Goal: Information Seeking & Learning: Learn about a topic

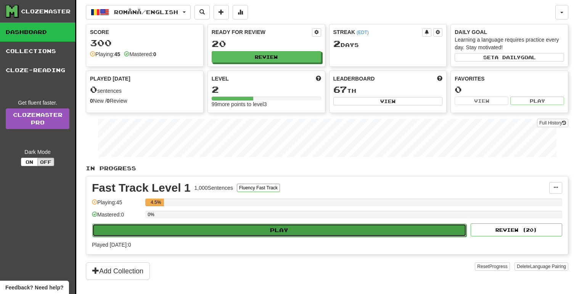
click at [250, 234] on button "Play" at bounding box center [279, 230] width 374 height 13
select select "**"
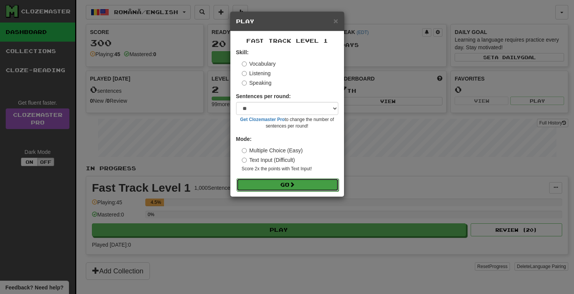
click at [291, 185] on button "Go" at bounding box center [288, 184] width 102 height 13
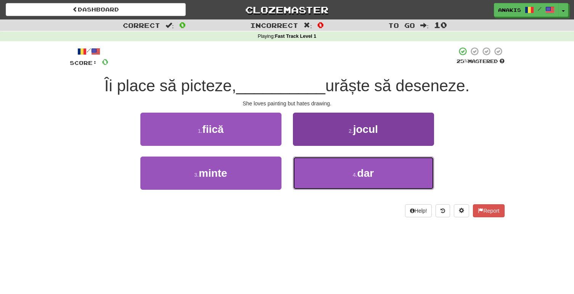
click at [304, 174] on button "4 . dar" at bounding box center [363, 172] width 141 height 33
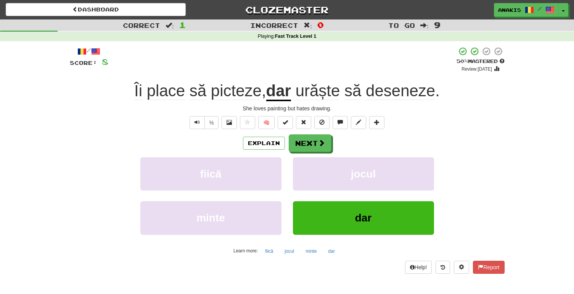
click at [328, 94] on span "urăște" at bounding box center [318, 91] width 45 height 18
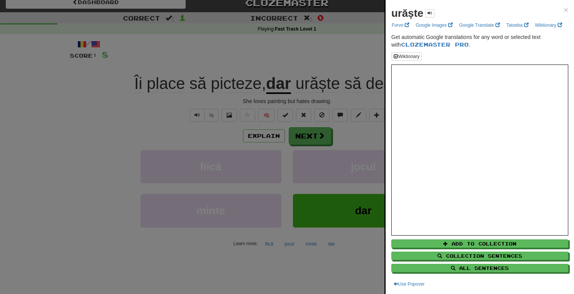
scroll to position [9, 0]
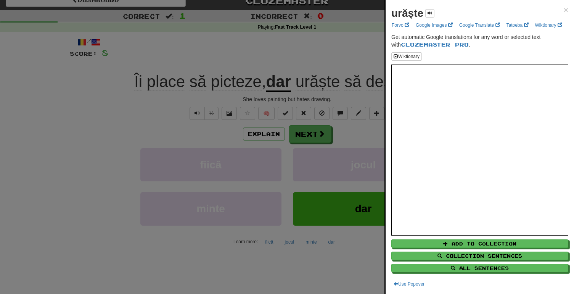
click at [364, 65] on div at bounding box center [287, 147] width 574 height 294
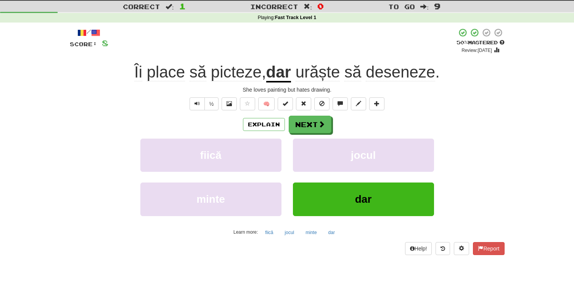
scroll to position [19, 0]
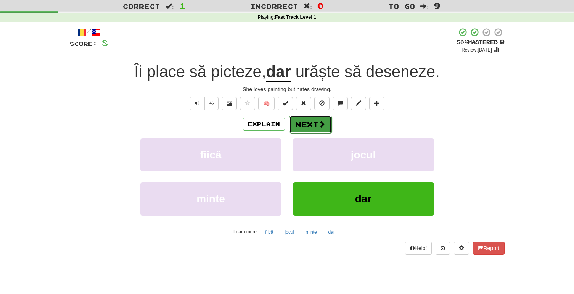
click at [306, 133] on button "Next" at bounding box center [310, 125] width 43 height 18
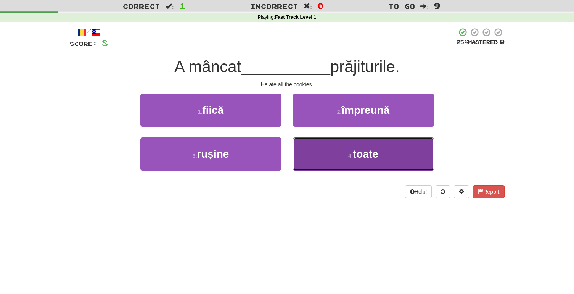
click at [301, 151] on button "4 . toate" at bounding box center [363, 153] width 141 height 33
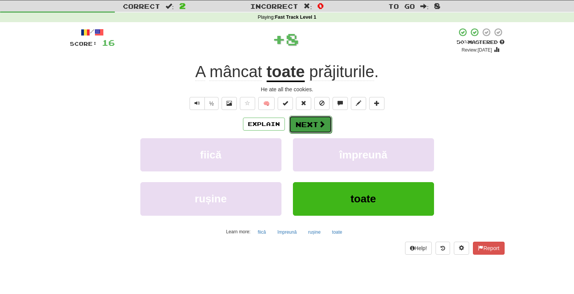
click at [292, 129] on button "Next" at bounding box center [310, 125] width 43 height 18
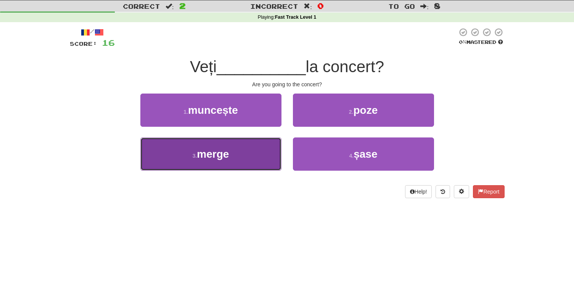
click at [268, 143] on button "3 . merge" at bounding box center [210, 153] width 141 height 33
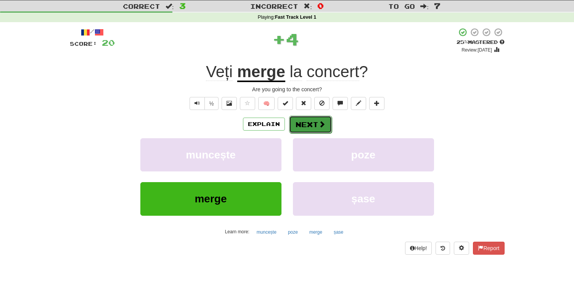
click at [298, 124] on button "Next" at bounding box center [310, 125] width 43 height 18
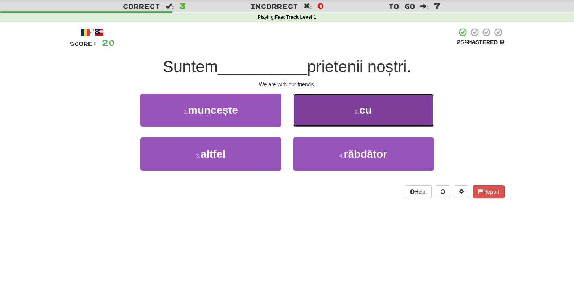
click at [314, 112] on button "2 . cu" at bounding box center [363, 109] width 141 height 33
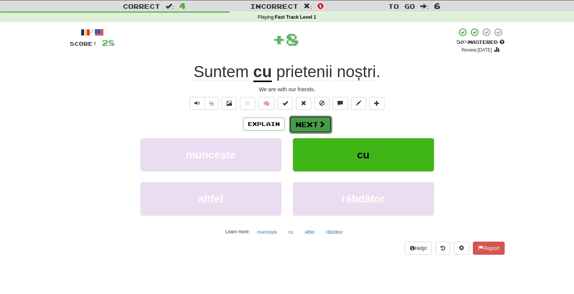
click at [307, 126] on button "Next" at bounding box center [310, 125] width 43 height 18
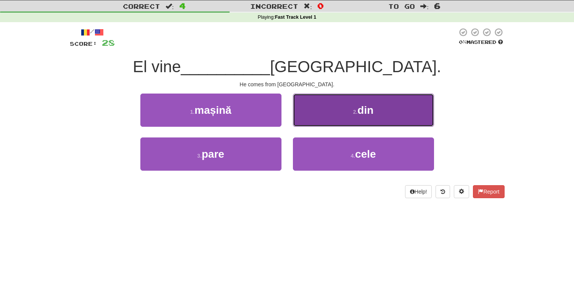
click at [308, 124] on button "2 . din" at bounding box center [363, 109] width 141 height 33
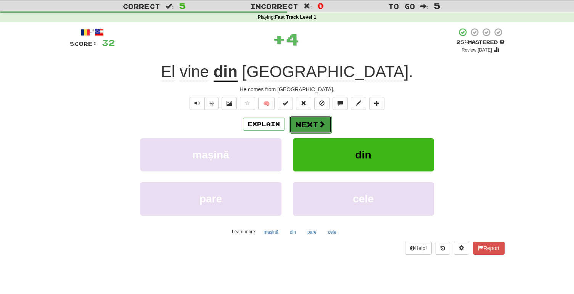
click at [309, 124] on button "Next" at bounding box center [310, 125] width 43 height 18
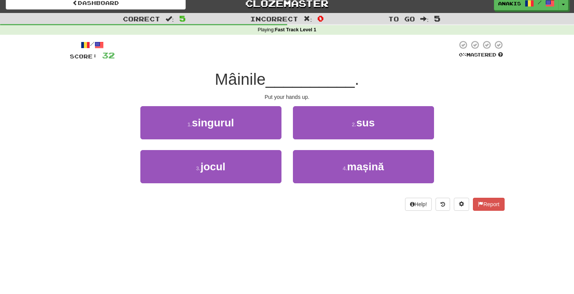
scroll to position [0, 0]
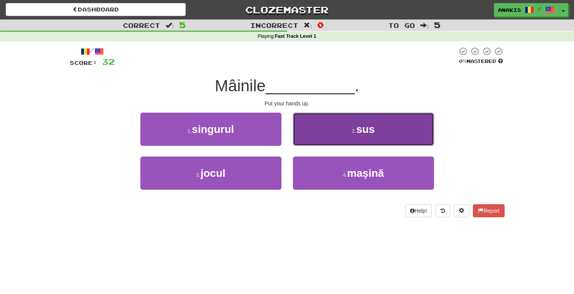
click at [303, 138] on button "2 . sus" at bounding box center [363, 129] width 141 height 33
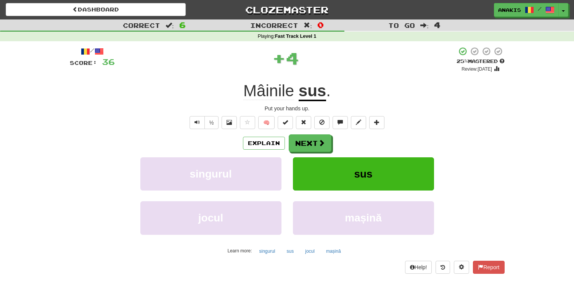
click at [308, 95] on u "sus" at bounding box center [312, 91] width 27 height 19
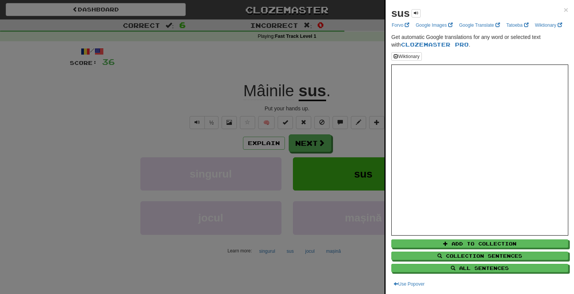
click at [374, 102] on div at bounding box center [287, 147] width 574 height 294
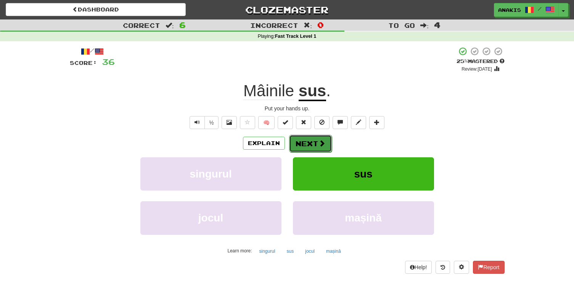
click at [329, 147] on button "Next" at bounding box center [310, 144] width 43 height 18
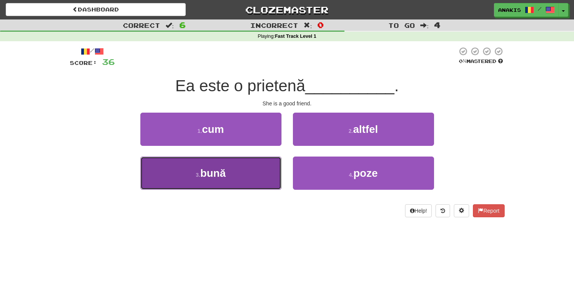
click at [263, 170] on button "3 . bună" at bounding box center [210, 172] width 141 height 33
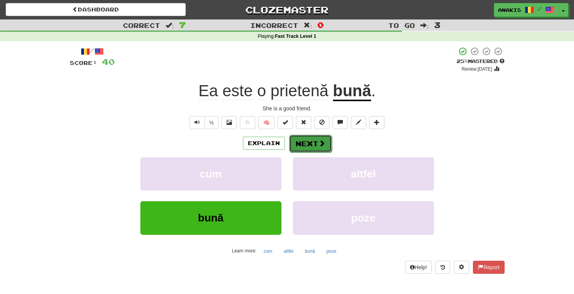
click at [310, 138] on button "Next" at bounding box center [310, 144] width 43 height 18
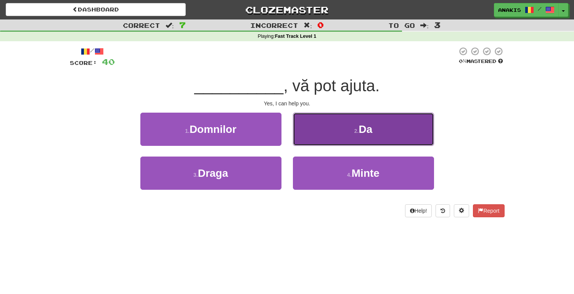
click at [299, 129] on button "2 . Da" at bounding box center [363, 129] width 141 height 33
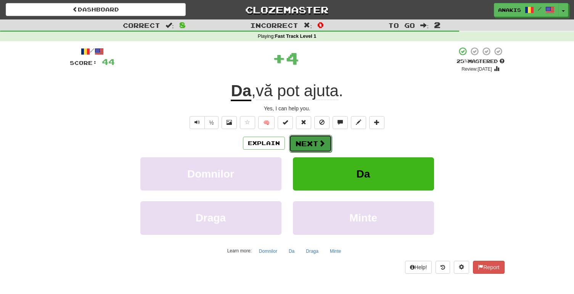
click at [306, 141] on button "Next" at bounding box center [310, 144] width 43 height 18
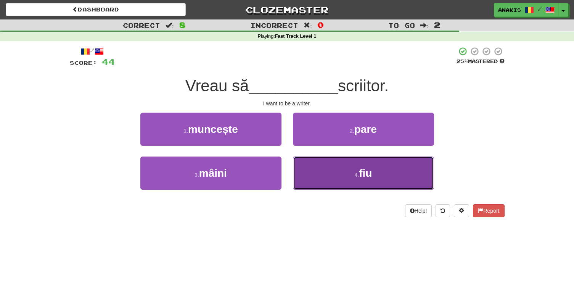
click at [308, 171] on button "4 . fiu" at bounding box center [363, 172] width 141 height 33
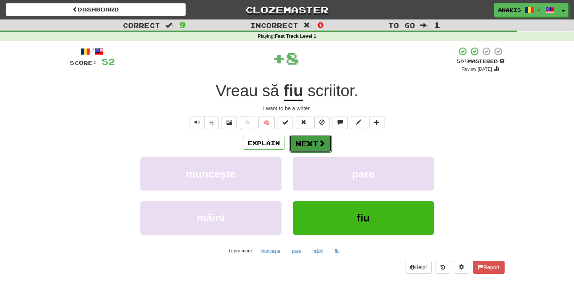
click at [300, 149] on button "Next" at bounding box center [310, 144] width 43 height 18
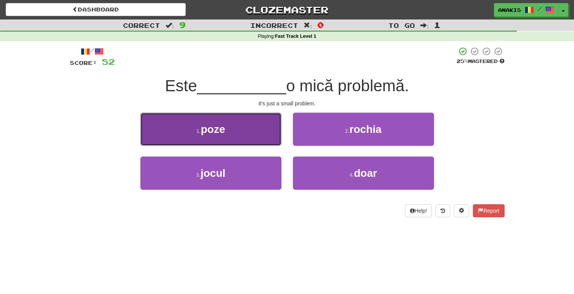
click at [268, 130] on button "1 . poze" at bounding box center [210, 129] width 141 height 33
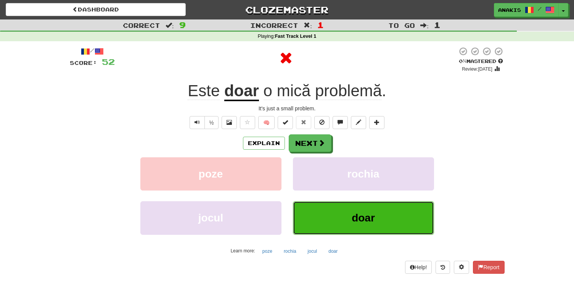
click at [317, 214] on button "doar" at bounding box center [363, 217] width 141 height 33
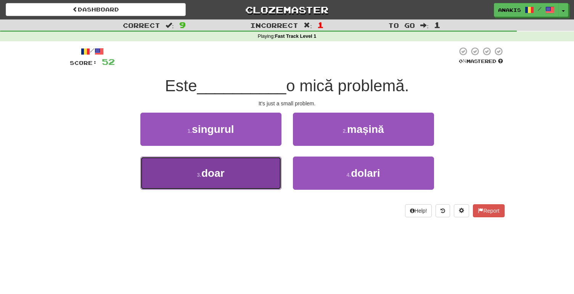
click at [267, 169] on button "3 . doar" at bounding box center [210, 172] width 141 height 33
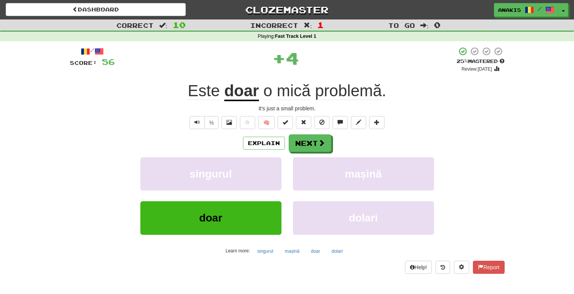
click at [250, 95] on u "doar" at bounding box center [241, 91] width 35 height 19
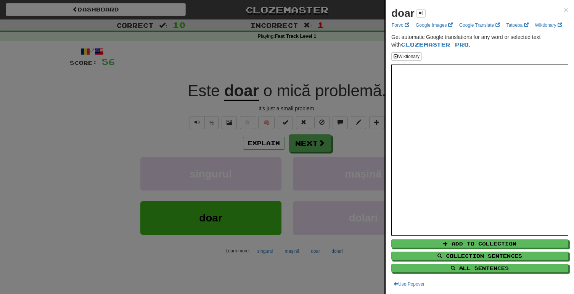
click at [364, 144] on div at bounding box center [287, 147] width 574 height 294
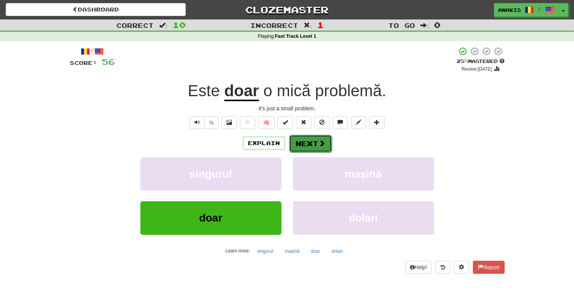
click at [325, 143] on button "Next" at bounding box center [310, 144] width 43 height 18
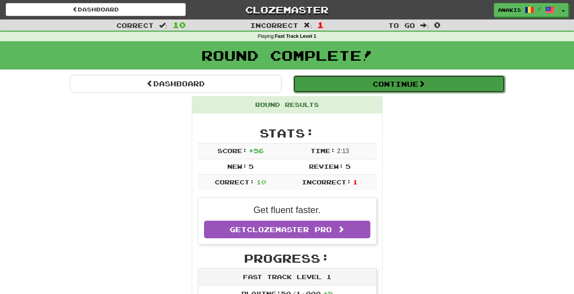
click at [350, 90] on button "Continue" at bounding box center [399, 84] width 212 height 18
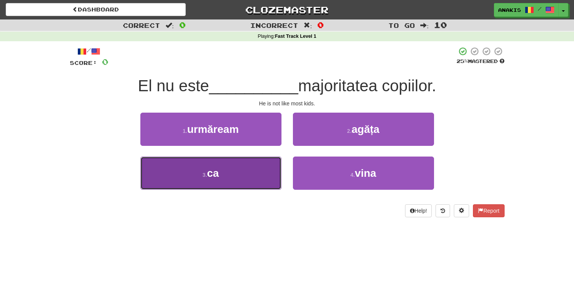
click at [240, 181] on button "3 . ca" at bounding box center [210, 172] width 141 height 33
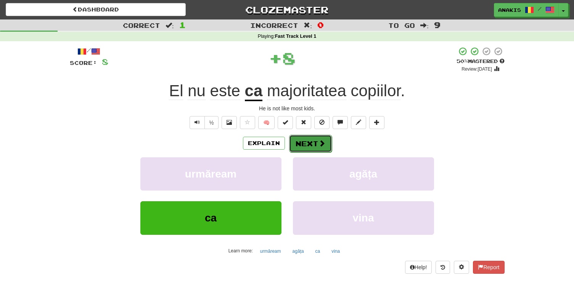
click at [314, 145] on button "Next" at bounding box center [310, 144] width 43 height 18
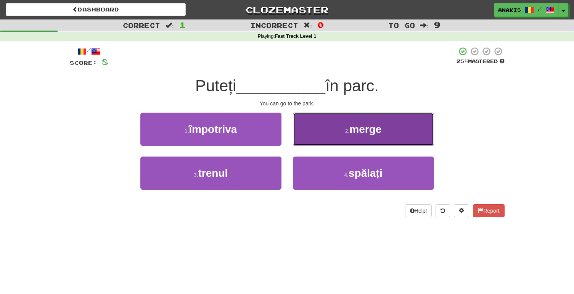
click at [314, 137] on button "2 . merge" at bounding box center [363, 129] width 141 height 33
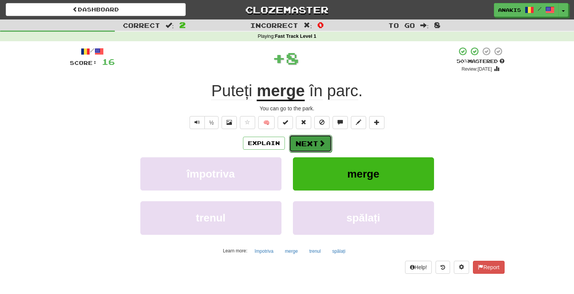
click at [310, 143] on button "Next" at bounding box center [310, 144] width 43 height 18
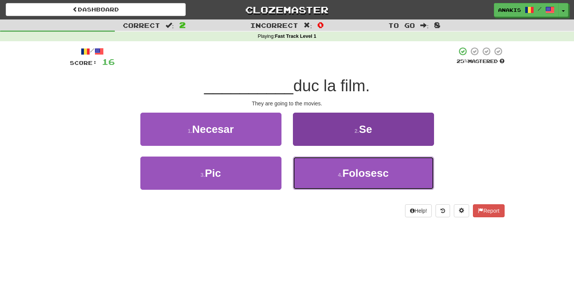
click at [302, 178] on button "4 . Folosesc" at bounding box center [363, 172] width 141 height 33
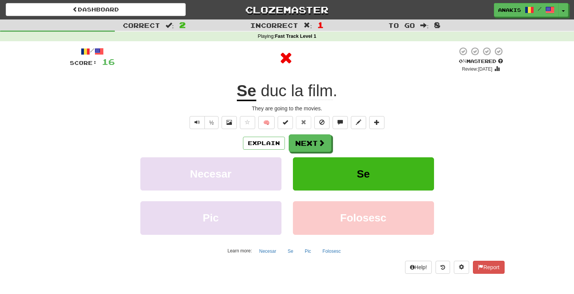
click at [249, 93] on u "Se" at bounding box center [246, 91] width 19 height 19
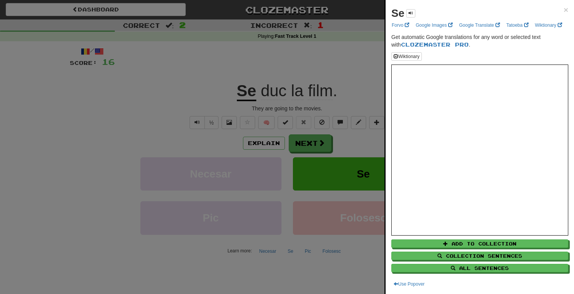
click at [338, 82] on div at bounding box center [287, 147] width 574 height 294
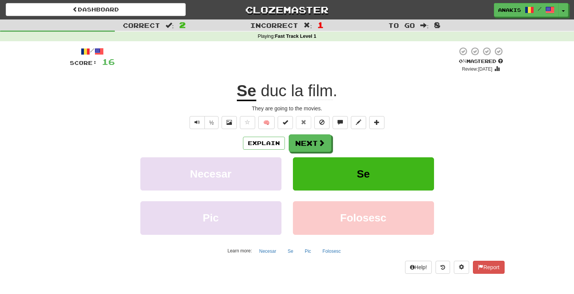
click at [248, 85] on u "Se" at bounding box center [246, 91] width 19 height 19
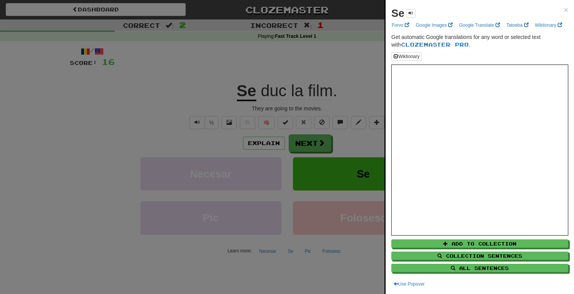
click at [344, 112] on div at bounding box center [287, 147] width 574 height 294
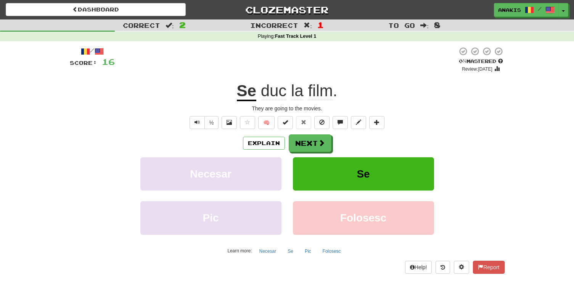
click at [282, 90] on span "duc" at bounding box center [274, 91] width 26 height 18
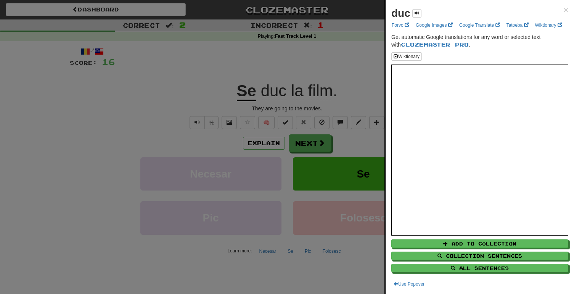
click at [303, 76] on div at bounding box center [287, 147] width 574 height 294
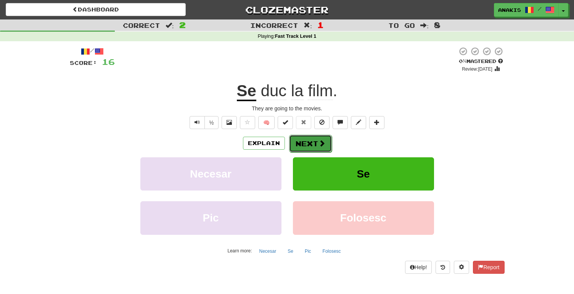
click at [316, 145] on button "Next" at bounding box center [310, 144] width 43 height 18
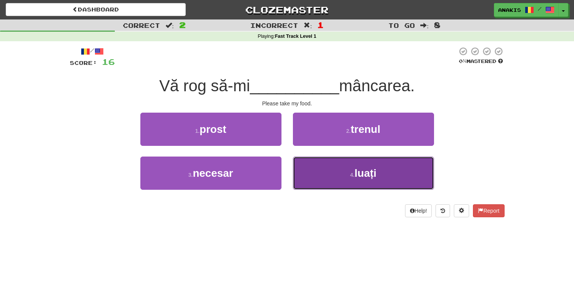
click at [319, 169] on button "4 . [GEOGRAPHIC_DATA]" at bounding box center [363, 172] width 141 height 33
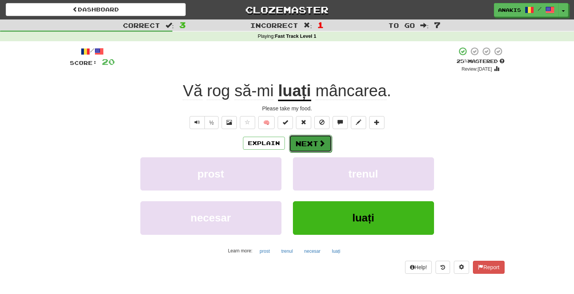
click at [312, 144] on button "Next" at bounding box center [310, 144] width 43 height 18
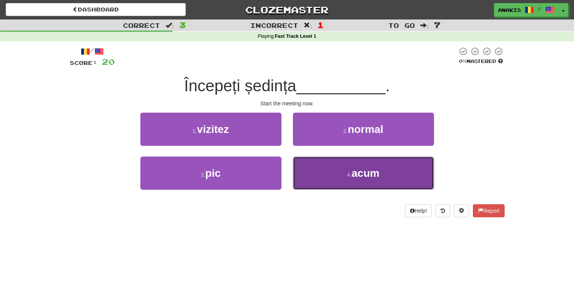
click at [319, 175] on button "4 . acum" at bounding box center [363, 172] width 141 height 33
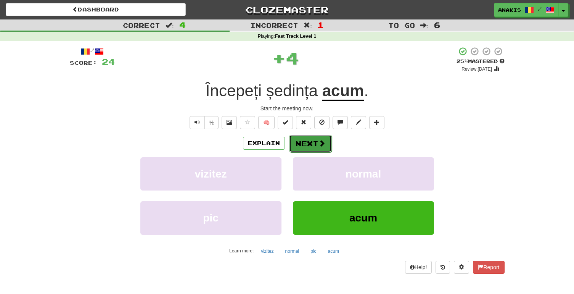
click at [314, 146] on button "Next" at bounding box center [310, 144] width 43 height 18
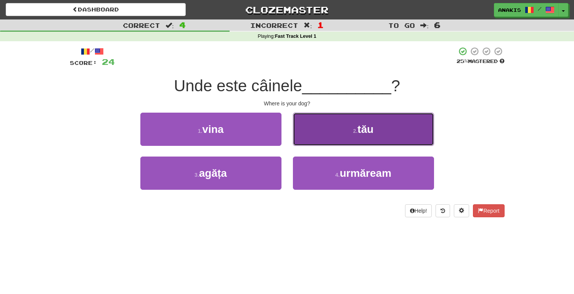
click at [319, 132] on button "2 . [GEOGRAPHIC_DATA]" at bounding box center [363, 129] width 141 height 33
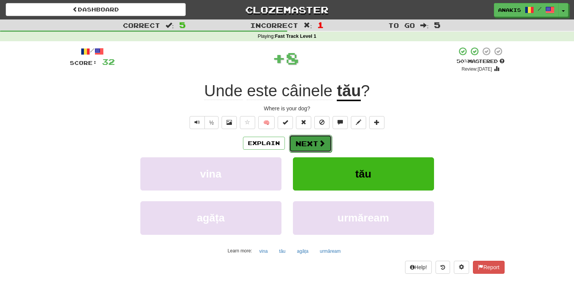
click at [313, 139] on button "Next" at bounding box center [310, 144] width 43 height 18
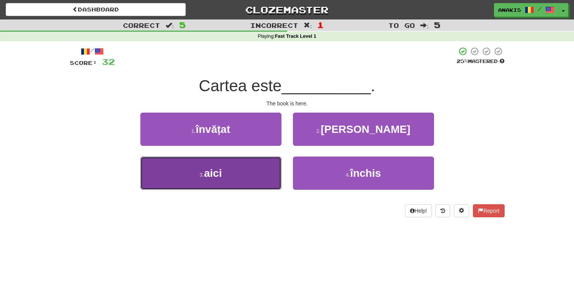
click at [264, 178] on button "3 . aici" at bounding box center [210, 172] width 141 height 33
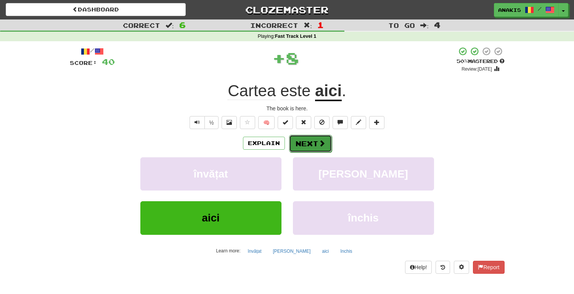
click at [307, 145] on button "Next" at bounding box center [310, 144] width 43 height 18
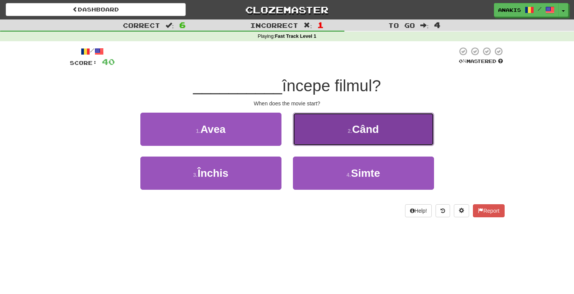
click at [316, 140] on button "2 . Când" at bounding box center [363, 129] width 141 height 33
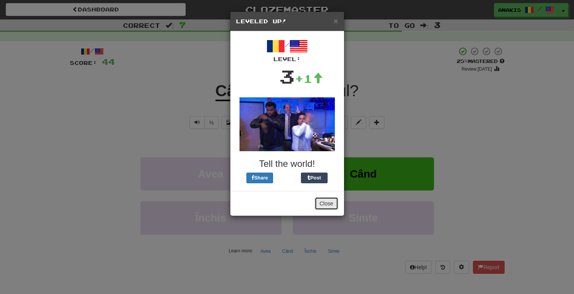
click at [327, 203] on button "Close" at bounding box center [327, 203] width 24 height 13
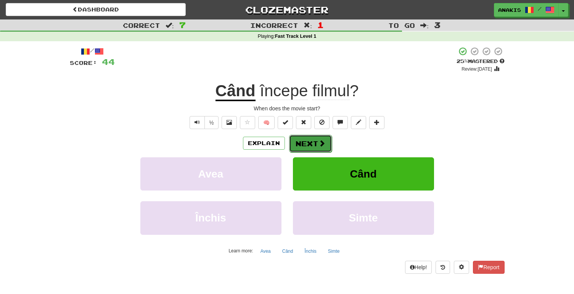
click at [321, 148] on button "Next" at bounding box center [310, 144] width 43 height 18
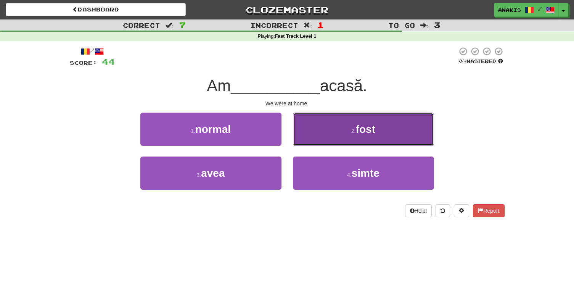
click at [327, 123] on button "2 . fost" at bounding box center [363, 129] width 141 height 33
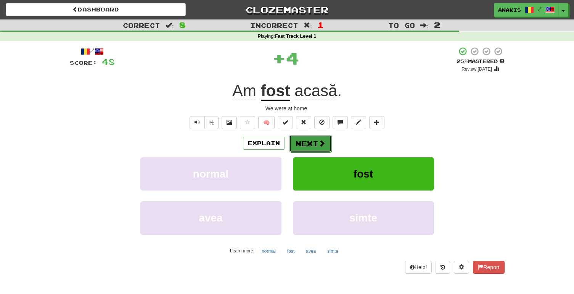
click at [310, 148] on button "Next" at bounding box center [310, 144] width 43 height 18
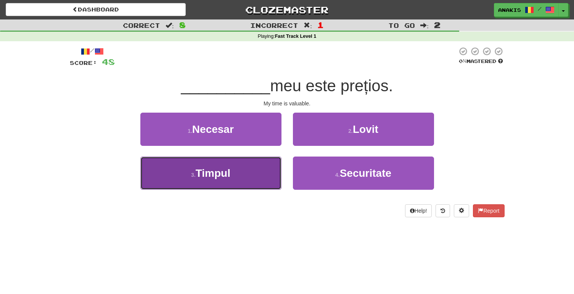
click at [262, 173] on button "3 . Timpul" at bounding box center [210, 172] width 141 height 33
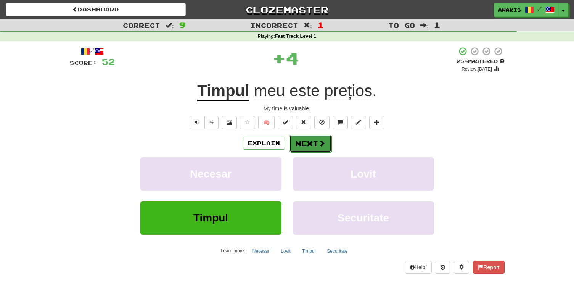
click at [301, 146] on button "Next" at bounding box center [310, 144] width 43 height 18
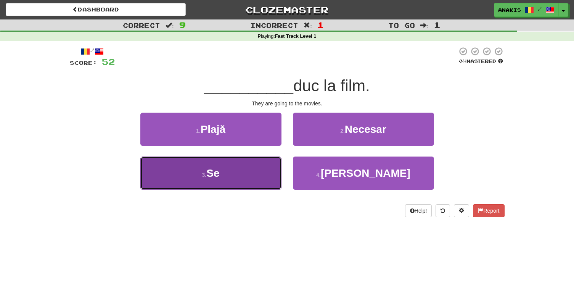
click at [269, 174] on button "3 . Se" at bounding box center [210, 172] width 141 height 33
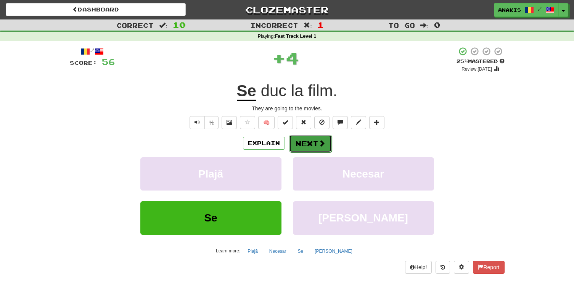
click at [302, 147] on button "Next" at bounding box center [310, 144] width 43 height 18
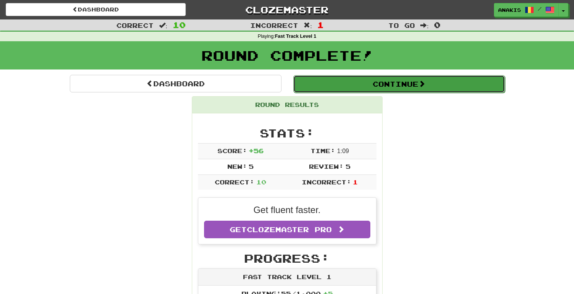
click at [352, 86] on button "Continue" at bounding box center [399, 84] width 212 height 18
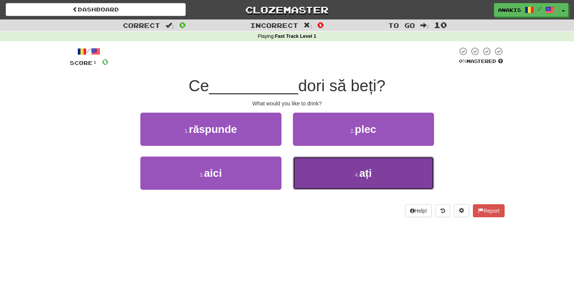
click at [309, 174] on button "4 . ați" at bounding box center [363, 172] width 141 height 33
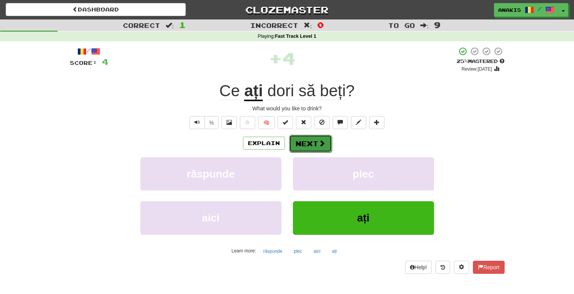
click at [306, 147] on button "Next" at bounding box center [310, 144] width 43 height 18
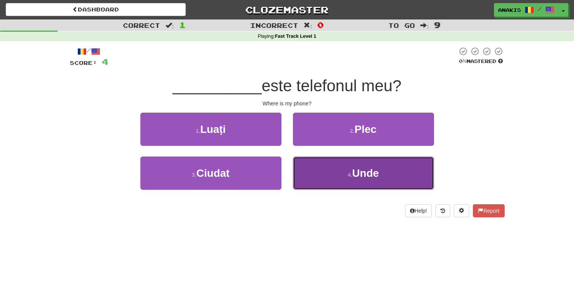
click at [304, 177] on button "4 . Unde" at bounding box center [363, 172] width 141 height 33
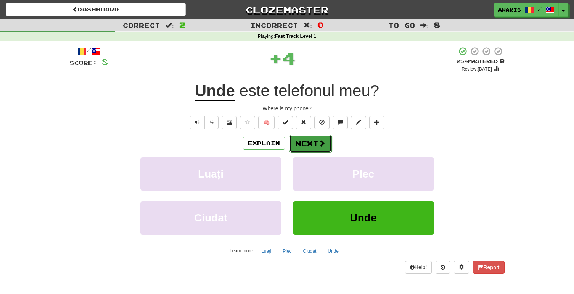
click at [297, 147] on button "Next" at bounding box center [310, 144] width 43 height 18
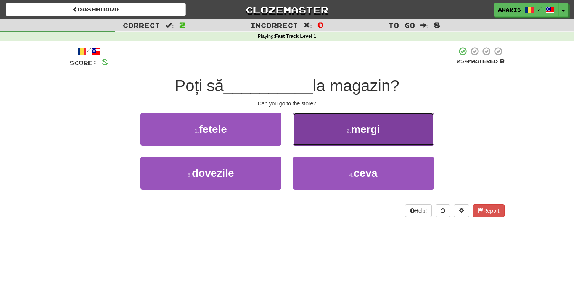
click at [307, 140] on button "2 . mergi" at bounding box center [363, 129] width 141 height 33
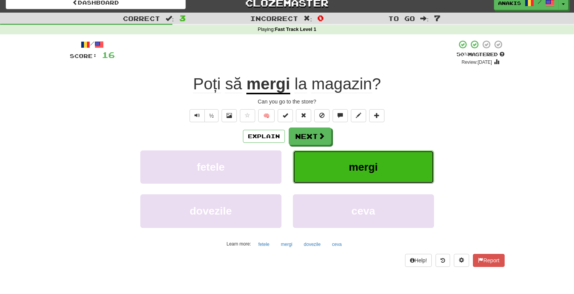
scroll to position [8, 0]
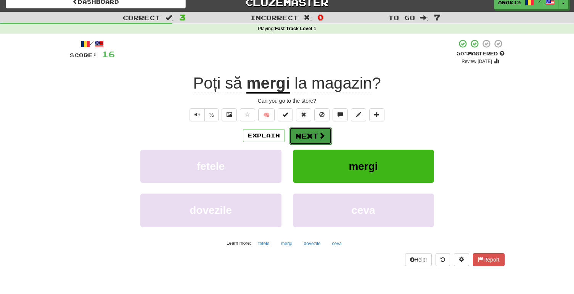
click at [323, 140] on button "Next" at bounding box center [310, 136] width 43 height 18
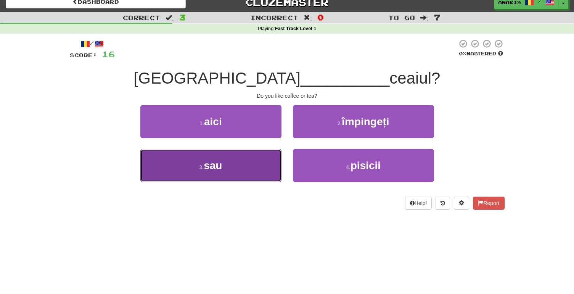
click at [240, 172] on button "3 . sau" at bounding box center [210, 165] width 141 height 33
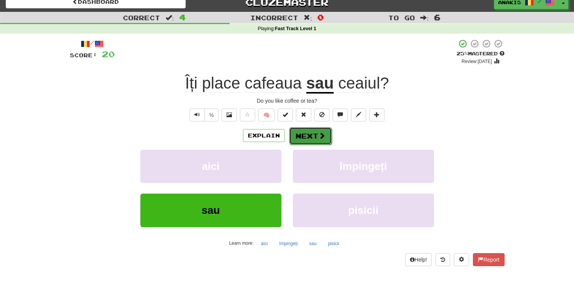
click at [307, 136] on button "Next" at bounding box center [310, 136] width 43 height 18
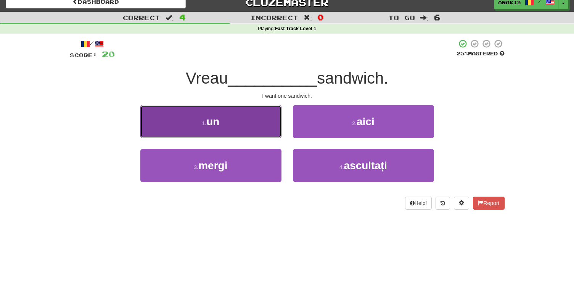
click at [267, 123] on button "1 . un" at bounding box center [210, 121] width 141 height 33
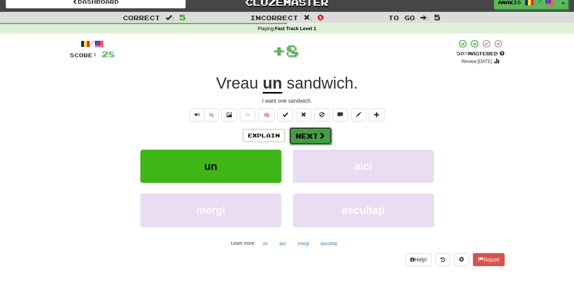
click at [304, 134] on button "Next" at bounding box center [310, 136] width 43 height 18
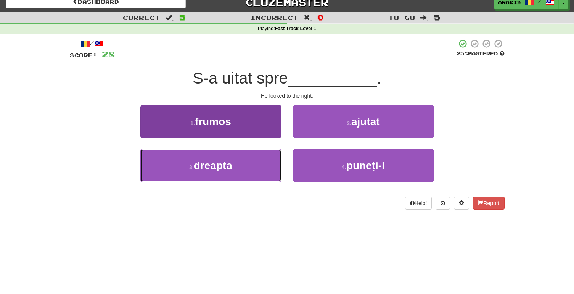
click at [256, 173] on button "3 . dreapta" at bounding box center [210, 165] width 141 height 33
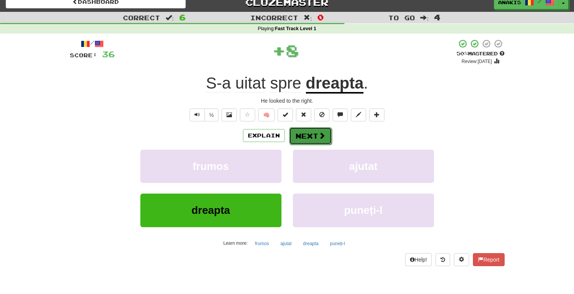
click at [301, 136] on button "Next" at bounding box center [310, 136] width 43 height 18
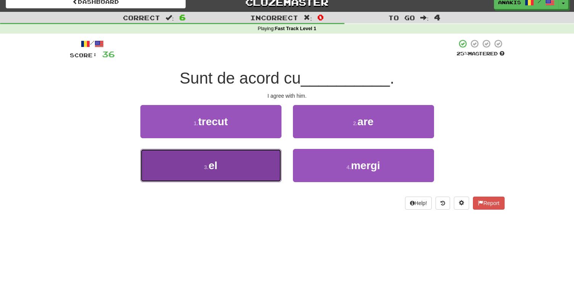
click at [257, 167] on button "3 . el" at bounding box center [210, 165] width 141 height 33
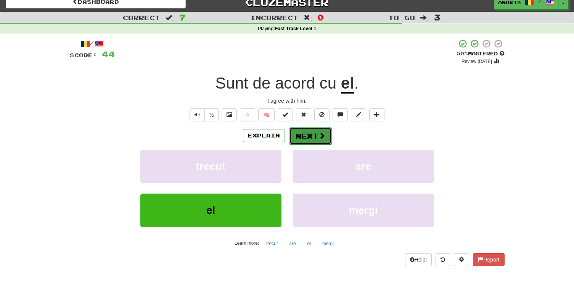
click at [313, 135] on button "Next" at bounding box center [310, 136] width 43 height 18
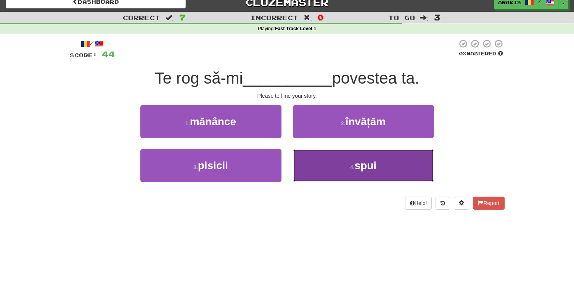
click at [305, 163] on button "4 . spui" at bounding box center [363, 165] width 141 height 33
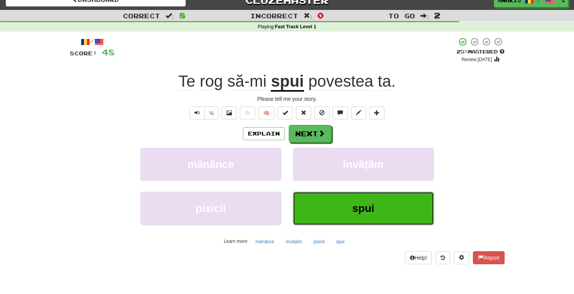
scroll to position [6, 0]
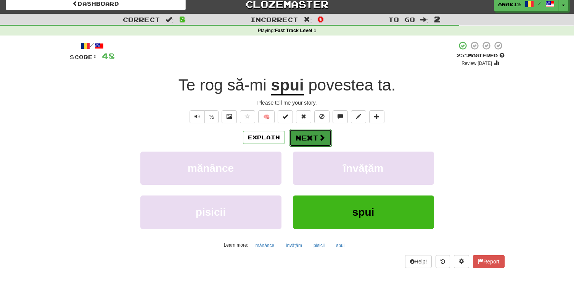
click at [301, 139] on button "Next" at bounding box center [310, 138] width 43 height 18
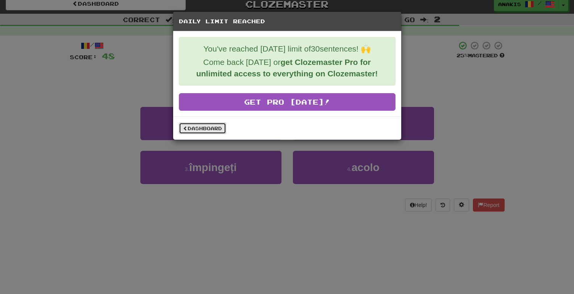
click at [204, 129] on link "Dashboard" at bounding box center [202, 127] width 47 height 11
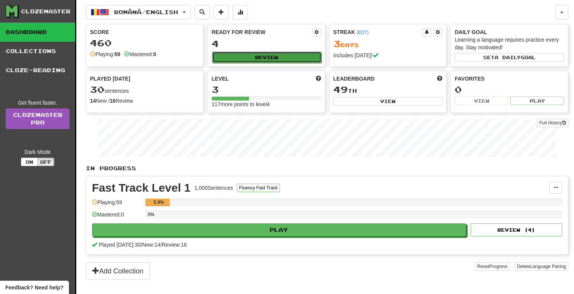
click at [264, 59] on button "Review" at bounding box center [266, 57] width 109 height 11
select select "**"
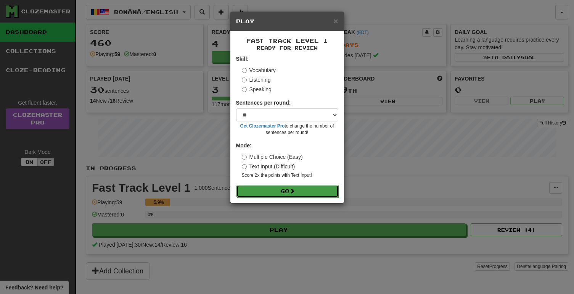
click at [269, 194] on button "Go" at bounding box center [288, 191] width 102 height 13
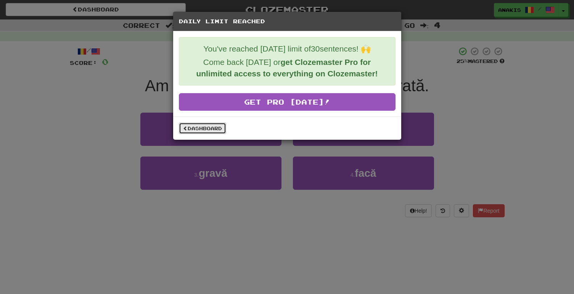
click at [219, 130] on link "Dashboard" at bounding box center [202, 127] width 47 height 11
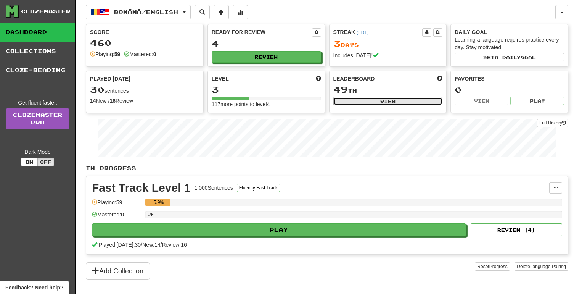
click at [367, 101] on button "View" at bounding box center [387, 101] width 109 height 8
select select "**********"
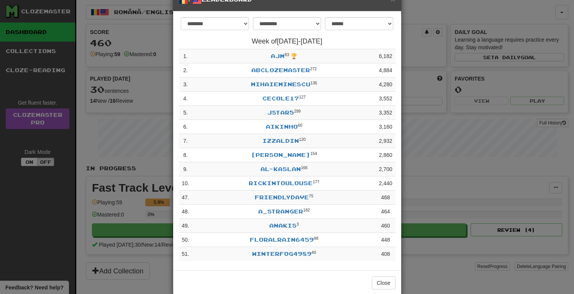
scroll to position [21, 0]
click at [424, 131] on div "**********" at bounding box center [287, 147] width 574 height 294
